Goal: Transaction & Acquisition: Download file/media

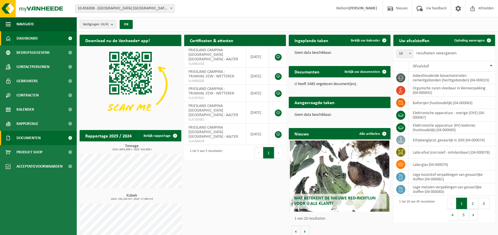
click at [38, 140] on span "Documenten" at bounding box center [28, 138] width 24 height 14
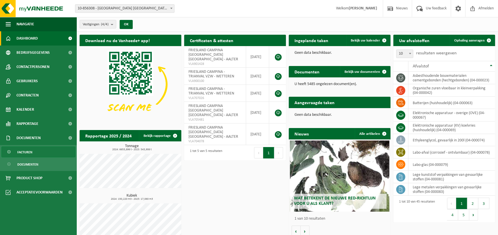
click at [38, 152] on link "Facturen" at bounding box center [38, 151] width 74 height 11
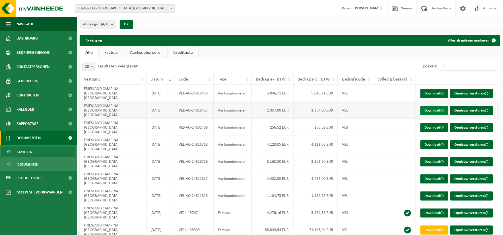
click at [438, 106] on link "Download" at bounding box center [434, 110] width 28 height 9
click at [437, 92] on link "Download" at bounding box center [434, 93] width 28 height 9
